Goal: Contribute content

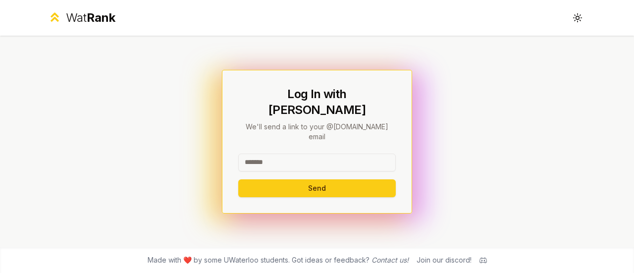
click at [268, 154] on input at bounding box center [317, 163] width 158 height 18
type input "*****"
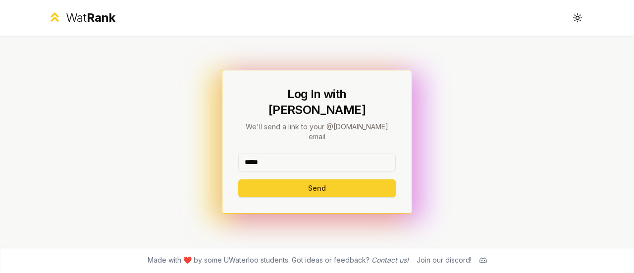
click at [308, 179] on button "Send" at bounding box center [317, 188] width 158 height 18
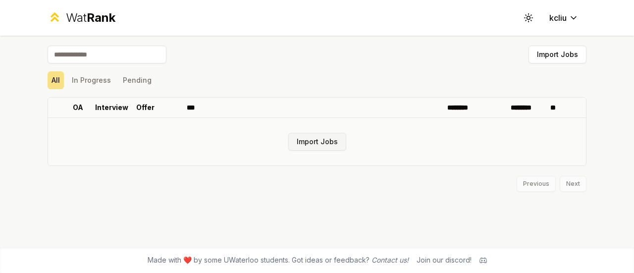
click at [308, 145] on button "Import Jobs" at bounding box center [317, 142] width 58 height 18
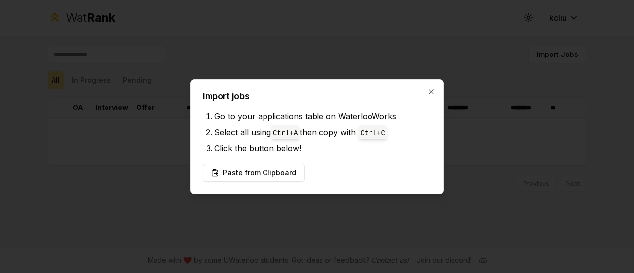
click at [351, 118] on link "WaterlooWorks" at bounding box center [367, 116] width 58 height 10
click at [276, 172] on button "Paste from Clipboard" at bounding box center [254, 173] width 102 height 18
click at [266, 171] on button "Paste from Clipboard" at bounding box center [254, 173] width 102 height 18
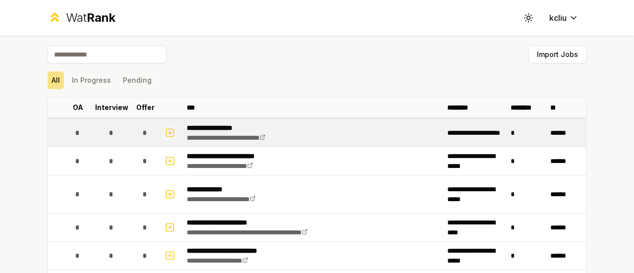
click at [165, 131] on icon "button" at bounding box center [170, 133] width 10 height 12
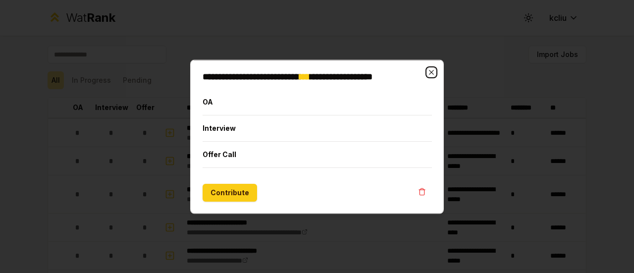
click at [432, 70] on icon "button" at bounding box center [432, 72] width 8 height 8
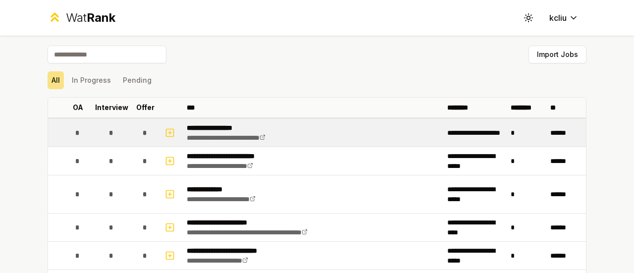
click at [75, 128] on span "*" at bounding box center [77, 133] width 4 height 10
click at [75, 133] on span "*" at bounding box center [77, 133] width 4 height 10
click at [170, 132] on icon "button" at bounding box center [170, 133] width 10 height 12
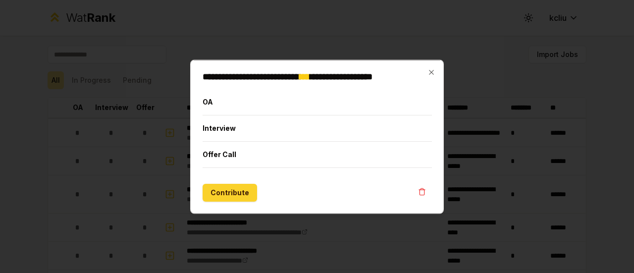
click at [227, 188] on button "Contribute" at bounding box center [230, 192] width 55 height 18
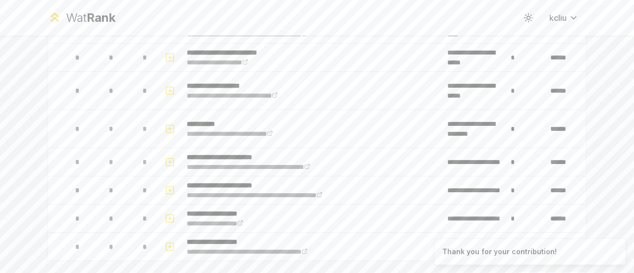
scroll to position [245, 0]
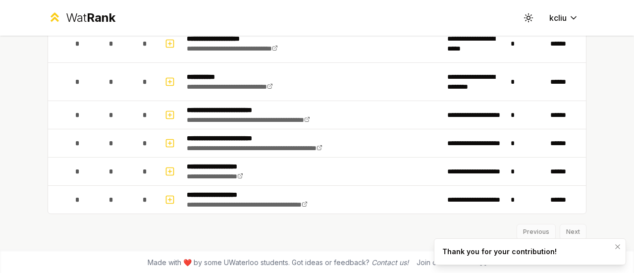
click at [520, 248] on div "Thank you for your contribution!" at bounding box center [499, 252] width 114 height 10
click at [620, 248] on icon "Notifications (F8)" at bounding box center [618, 247] width 8 height 8
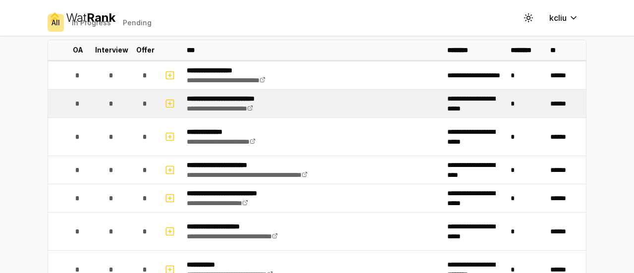
scroll to position [47, 0]
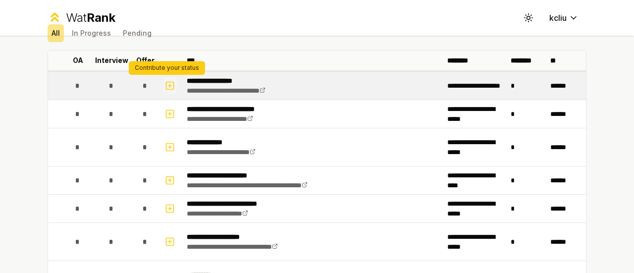
click at [166, 85] on icon "button" at bounding box center [170, 86] width 10 height 12
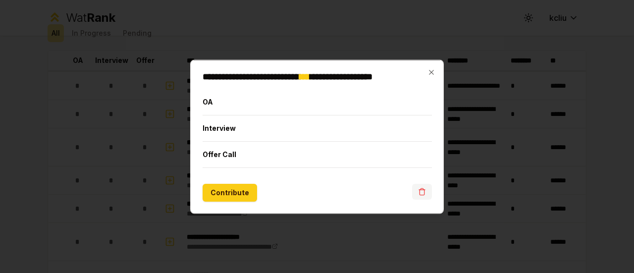
click at [422, 194] on icon "button" at bounding box center [422, 191] width 8 height 8
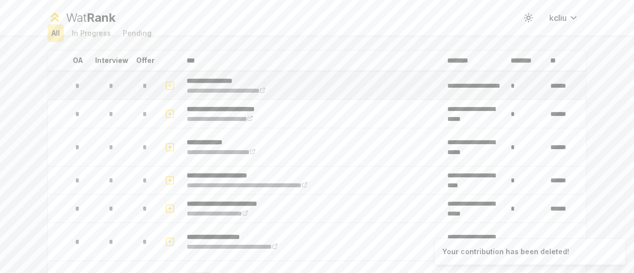
click at [172, 85] on button "button" at bounding box center [170, 86] width 14 height 16
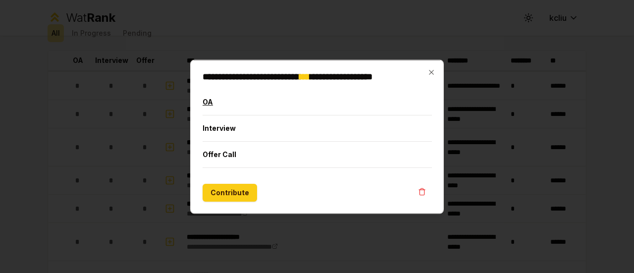
click at [210, 106] on button "OA" at bounding box center [317, 102] width 229 height 26
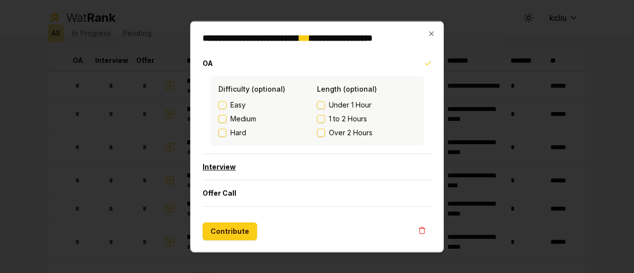
click at [225, 168] on button "Interview" at bounding box center [317, 167] width 229 height 26
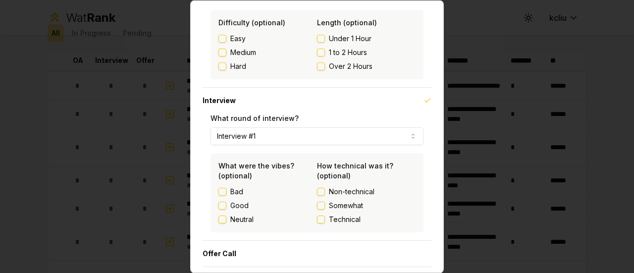
scroll to position [84, 0]
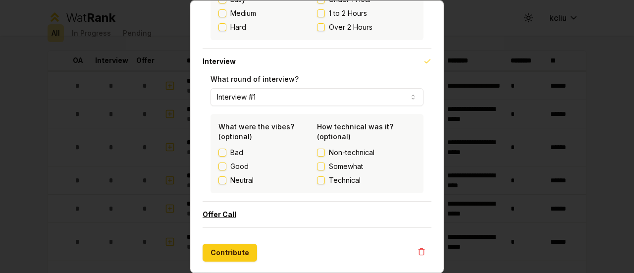
click at [224, 209] on button "Offer Call" at bounding box center [317, 215] width 229 height 26
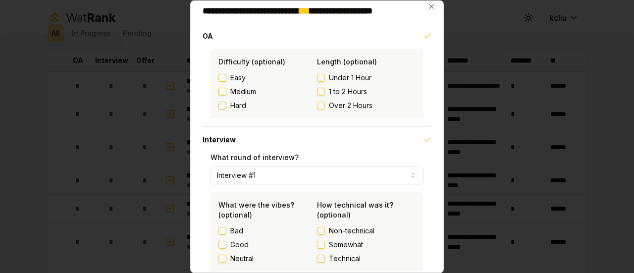
scroll to position [0, 0]
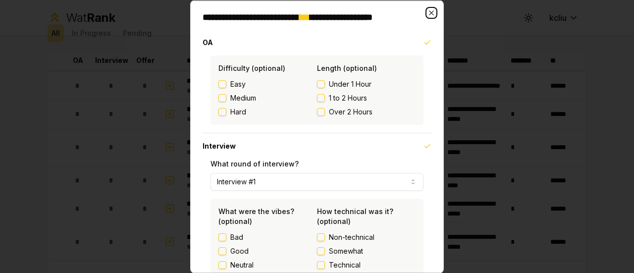
click at [428, 9] on icon "button" at bounding box center [432, 12] width 8 height 8
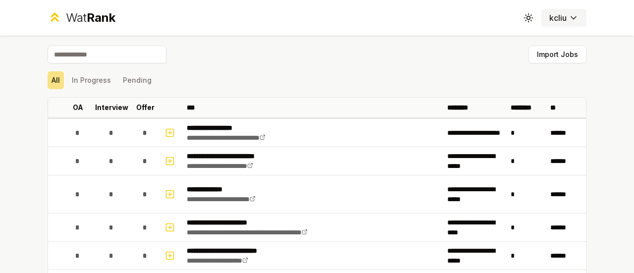
click at [564, 19] on html "**********" at bounding box center [317, 136] width 634 height 273
click at [523, 24] on html "**********" at bounding box center [317, 136] width 634 height 273
click at [96, 80] on button "In Progress" at bounding box center [91, 80] width 47 height 18
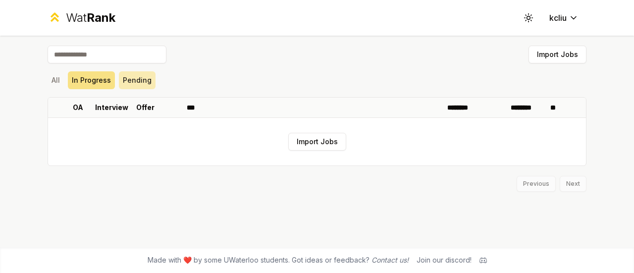
click at [125, 80] on button "Pending" at bounding box center [137, 80] width 37 height 18
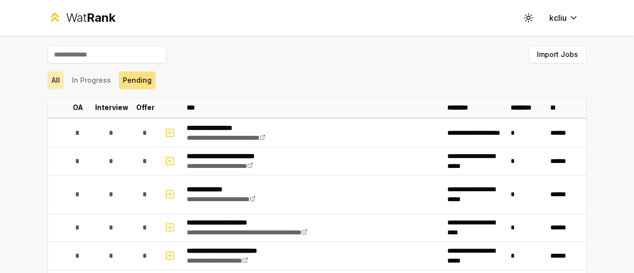
click at [49, 80] on button "All" at bounding box center [56, 80] width 16 height 18
